Goal: Information Seeking & Learning: Find specific fact

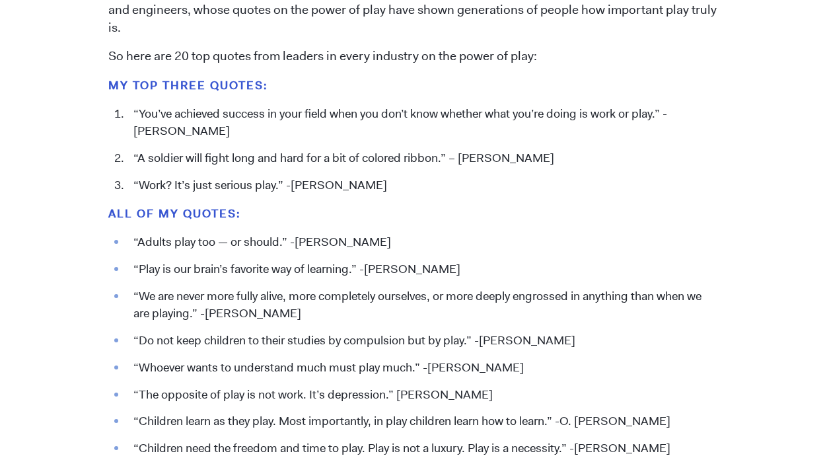
scroll to position [1369, 0]
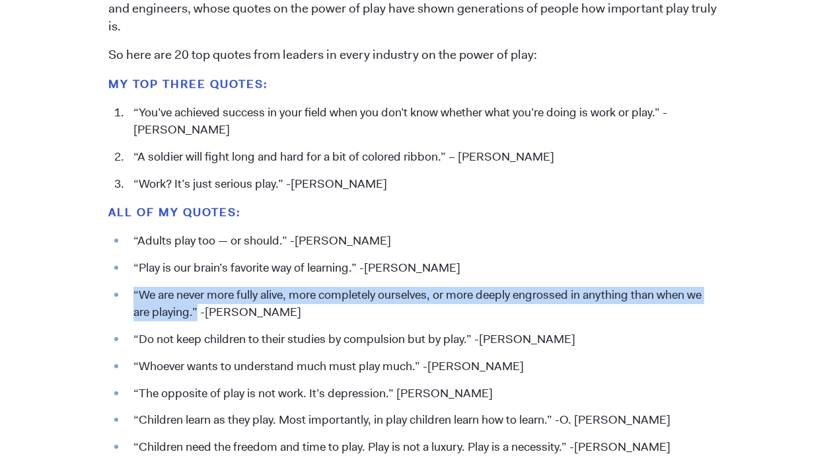
drag, startPoint x: 196, startPoint y: 310, endPoint x: 134, endPoint y: 295, distance: 63.9
click at [134, 295] on li "“We are never more fully alive, more completely ourselves, or more deeply engro…" at bounding box center [423, 304] width 592 height 34
copy li "“We are never more fully alive, more completely ourselves, or more deeply engro…"
drag, startPoint x: 294, startPoint y: 309, endPoint x: 210, endPoint y: 304, distance: 84.0
click at [210, 304] on li "“We are never more fully alive, more completely ourselves, or more deeply engro…" at bounding box center [423, 304] width 592 height 34
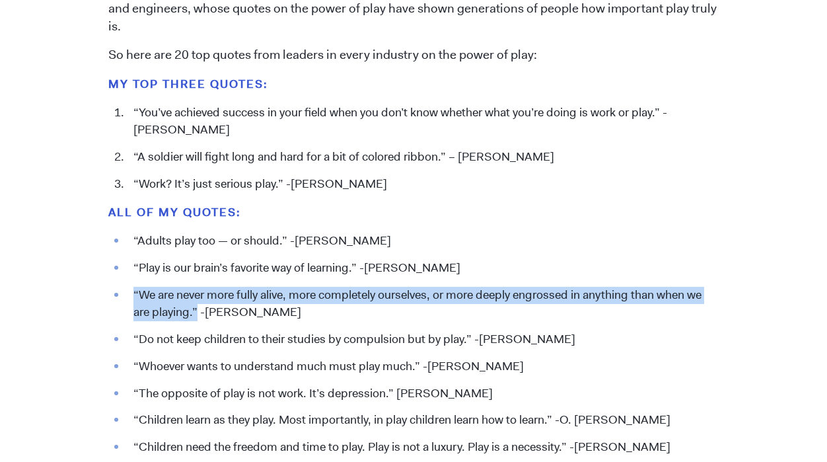
click at [296, 309] on li "“We are never more fully alive, more completely ourselves, or more deeply engro…" at bounding box center [423, 304] width 592 height 34
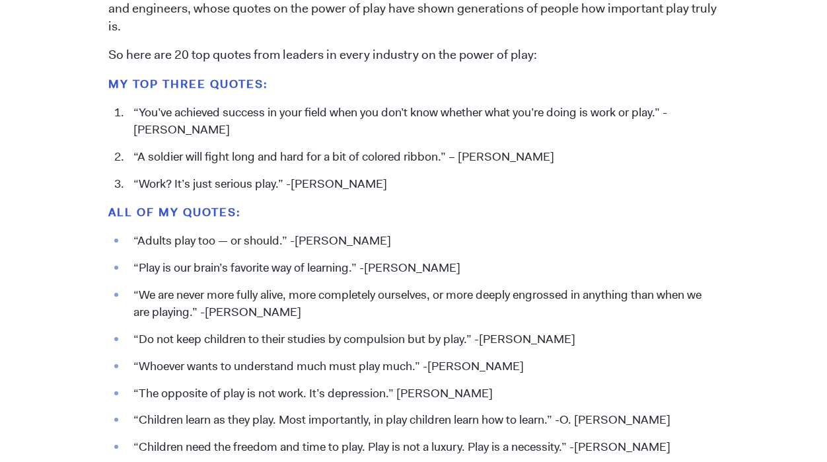
drag, startPoint x: 296, startPoint y: 309, endPoint x: 205, endPoint y: 309, distance: 91.8
click at [205, 309] on li "“We are never more fully alive, more completely ourselves, or more deeply engro…" at bounding box center [423, 304] width 592 height 34
copy li "[PERSON_NAME]"
